Goal: Task Accomplishment & Management: Manage account settings

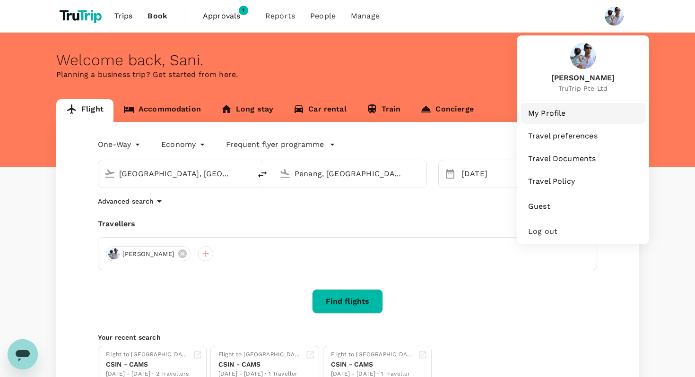
click at [563, 114] on span "My Profile" at bounding box center [583, 113] width 110 height 11
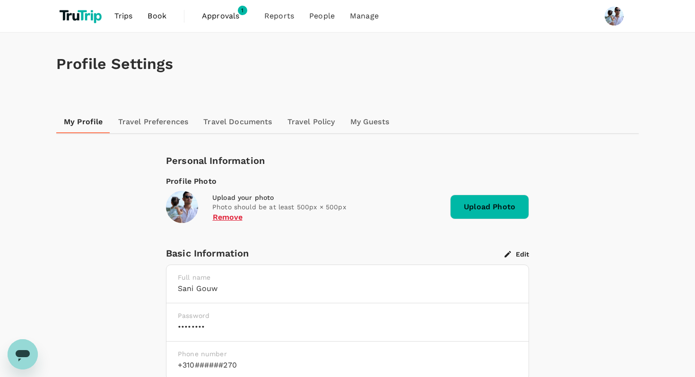
scroll to position [37, 0]
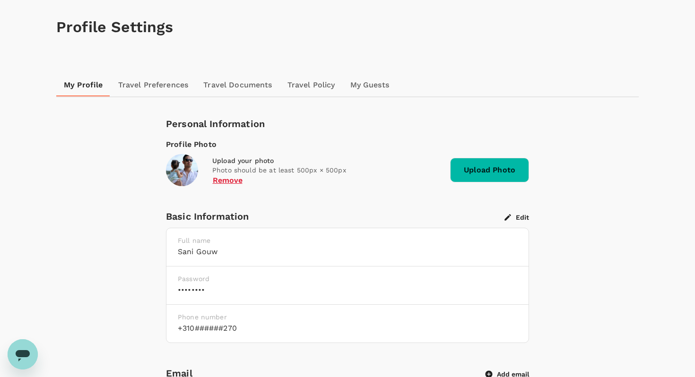
click at [522, 217] on button "Edit" at bounding box center [516, 217] width 25 height 9
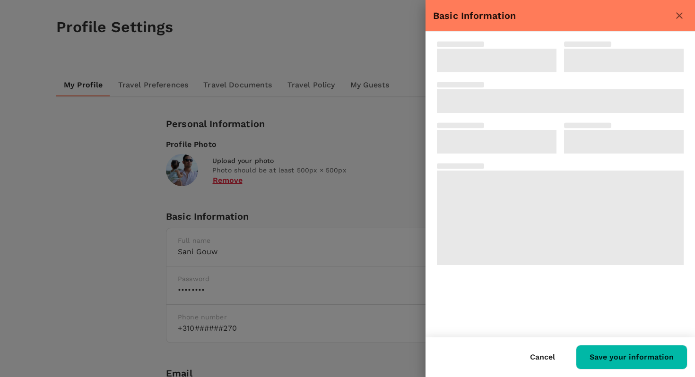
type input "Sani"
type input "Gouw"
type input "31"
type input "0618221270"
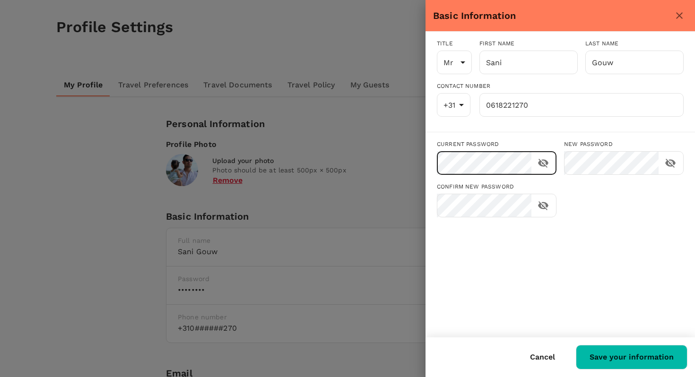
click at [546, 161] on icon "toggle password visibility" at bounding box center [543, 163] width 10 height 9
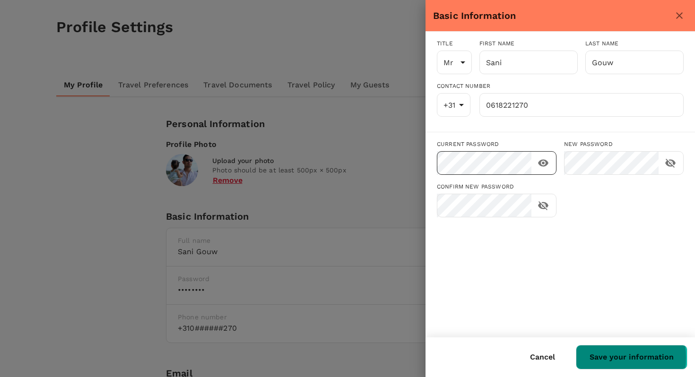
click at [616, 358] on button "Save your information" at bounding box center [632, 357] width 112 height 25
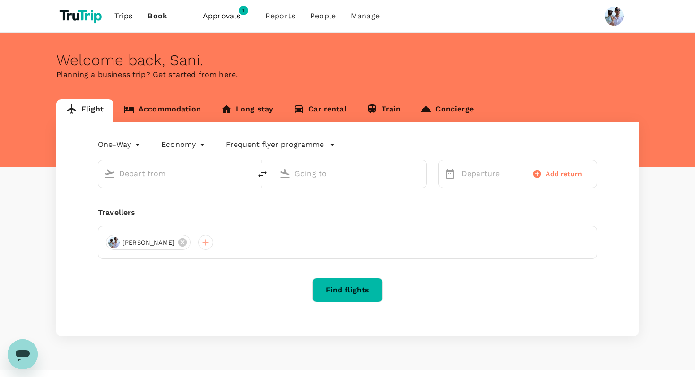
type input "[GEOGRAPHIC_DATA], [GEOGRAPHIC_DATA] (any)"
type input "Penang, [GEOGRAPHIC_DATA] (any)"
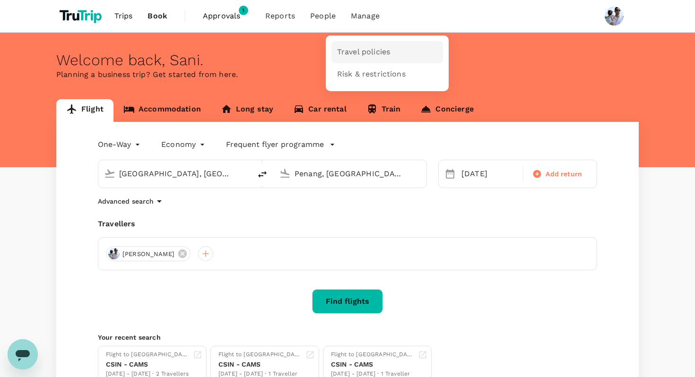
click at [364, 52] on span "Travel policies" at bounding box center [363, 52] width 53 height 11
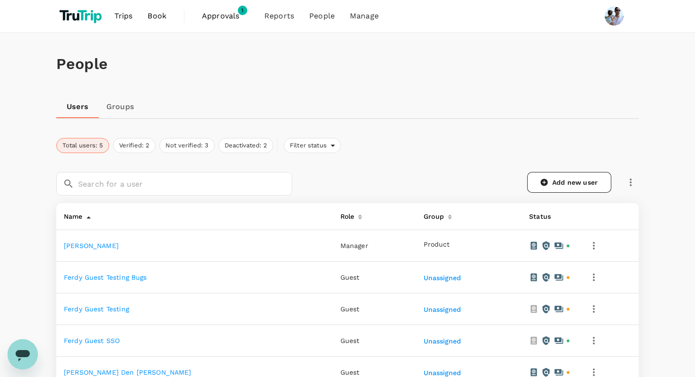
click at [77, 17] on img at bounding box center [81, 16] width 51 height 21
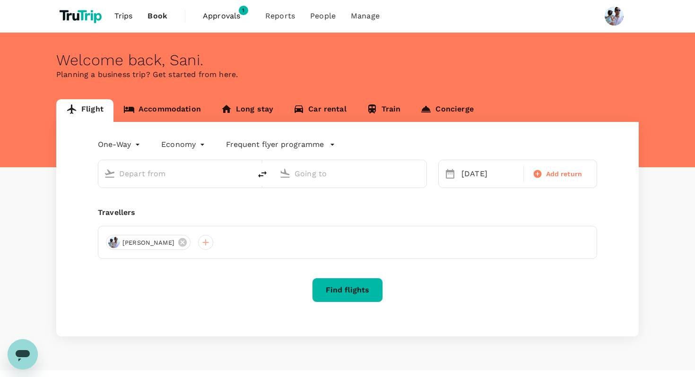
type input "[GEOGRAPHIC_DATA], [GEOGRAPHIC_DATA] (any)"
type input "Penang, [GEOGRAPHIC_DATA] (any)"
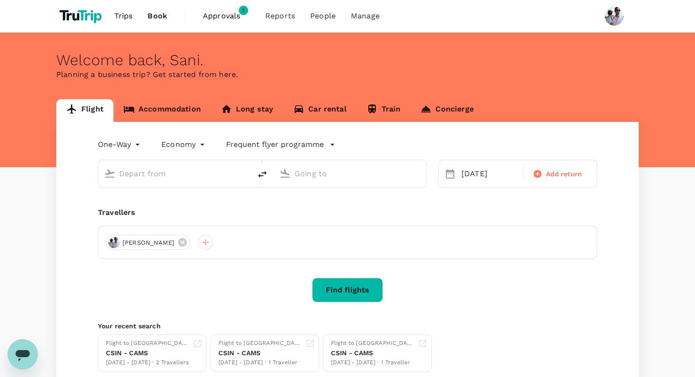
type input "[GEOGRAPHIC_DATA], [GEOGRAPHIC_DATA] (any)"
type input "Penang, [GEOGRAPHIC_DATA] (any)"
